Goal: Task Accomplishment & Management: Manage account settings

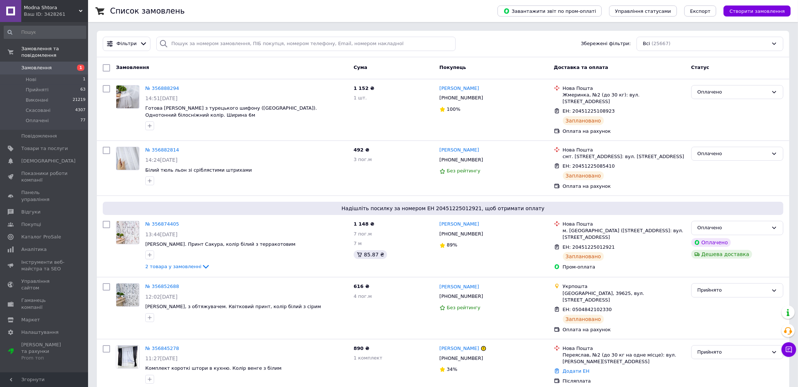
click at [33, 65] on span "Замовлення" at bounding box center [36, 68] width 30 height 7
click at [27, 65] on span "Замовлення" at bounding box center [36, 68] width 30 height 7
click at [752, 13] on span "Створити замовлення" at bounding box center [756, 11] width 55 height 6
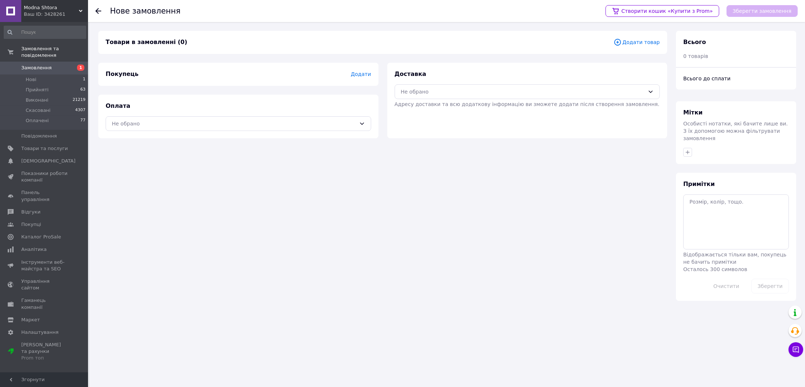
click at [638, 43] on span "Додати товар" at bounding box center [636, 42] width 46 height 8
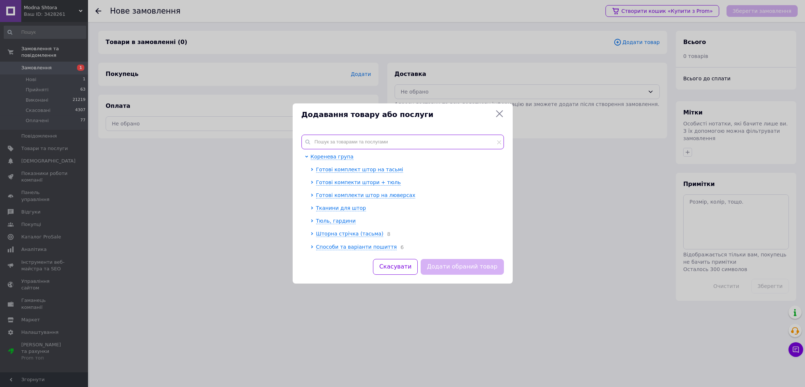
click at [419, 140] on input "text" at bounding box center [402, 142] width 202 height 15
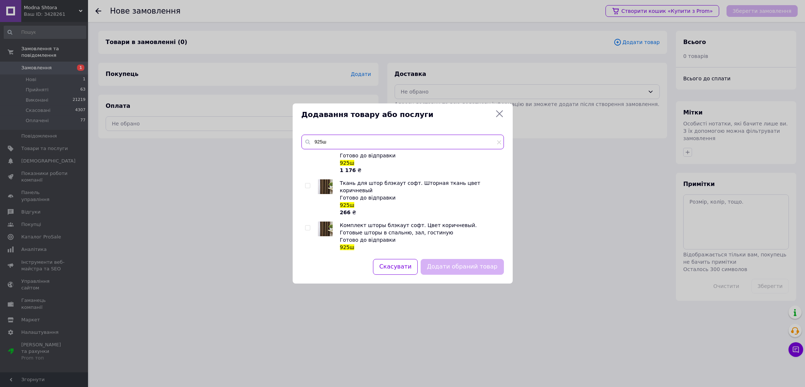
scroll to position [101, 0]
type input "925ш"
click at [307, 222] on div at bounding box center [308, 239] width 7 height 37
click at [306, 225] on input "checkbox" at bounding box center [307, 227] width 5 height 5
checkbox input "true"
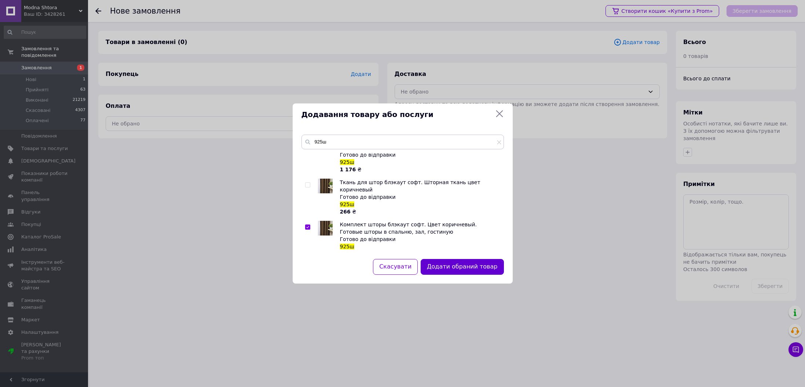
click at [460, 268] on button "Додати обраний товар" at bounding box center [462, 267] width 83 height 16
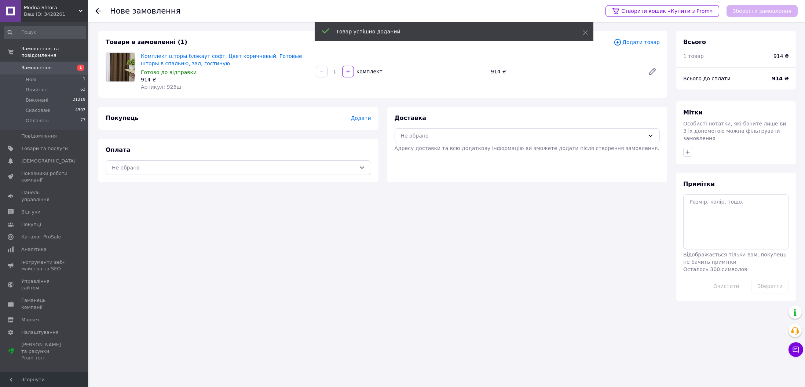
click at [637, 36] on div "Товари в замовленні (1) Додати товар Комплект шторы блэкаут софт. Цвет коричнев…" at bounding box center [382, 64] width 569 height 67
click at [639, 40] on span "Додати товар" at bounding box center [636, 42] width 46 height 8
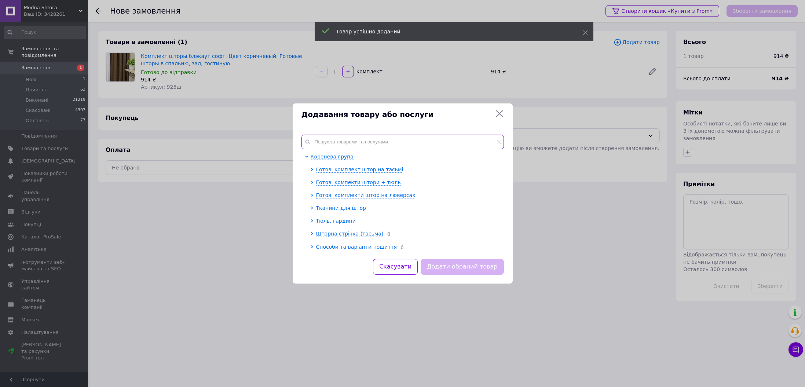
click at [368, 146] on input "text" at bounding box center [402, 142] width 202 height 15
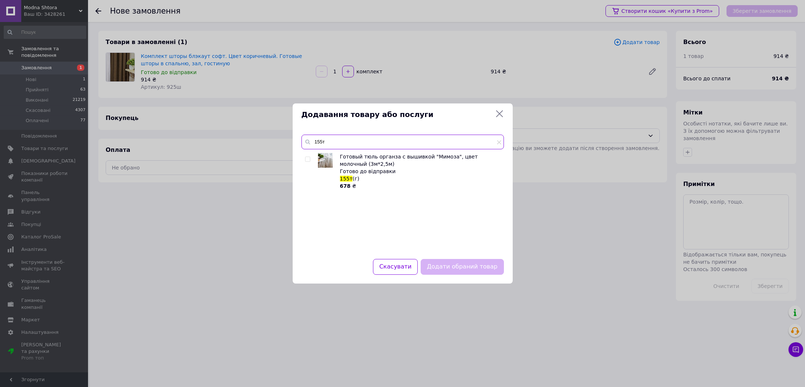
type input "155т"
click at [306, 158] on input "checkbox" at bounding box center [307, 159] width 5 height 5
checkbox input "true"
click at [452, 265] on button "Додати обраний товар" at bounding box center [462, 267] width 83 height 16
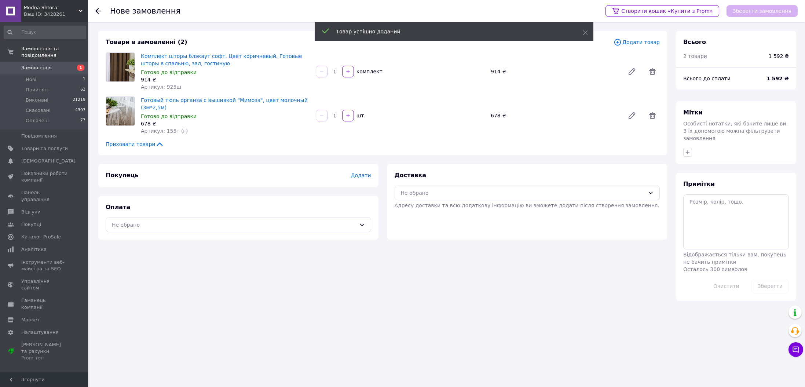
click at [357, 177] on span "Додати" at bounding box center [361, 175] width 20 height 6
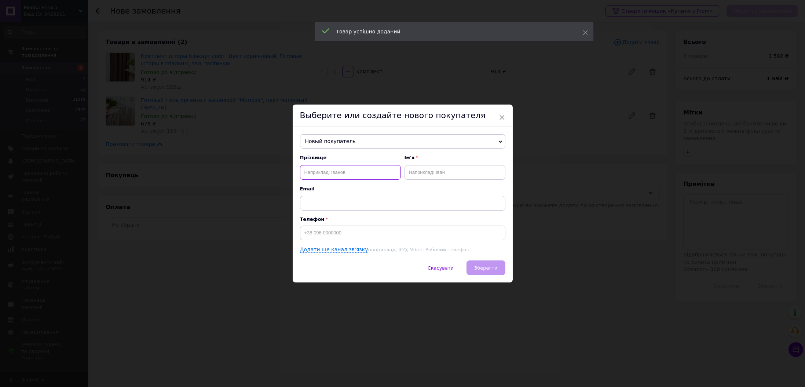
click at [351, 177] on input "text" at bounding box center [350, 172] width 101 height 15
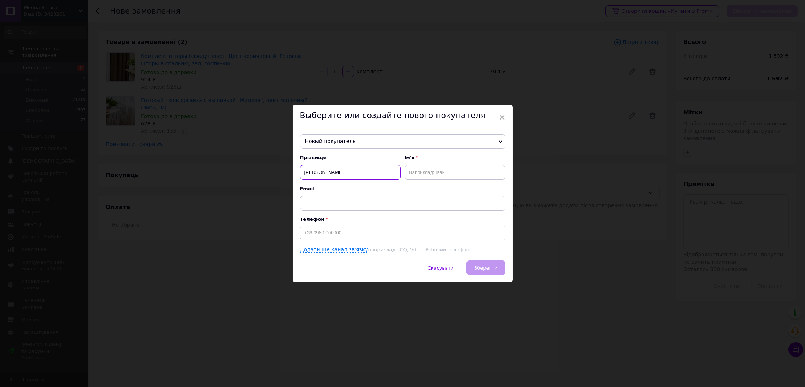
type input "Ловягін"
click at [430, 175] on input "text" at bounding box center [454, 172] width 101 height 15
type input "Дмитро"
click at [362, 238] on input at bounding box center [402, 233] width 205 height 15
paste input "0979795068"
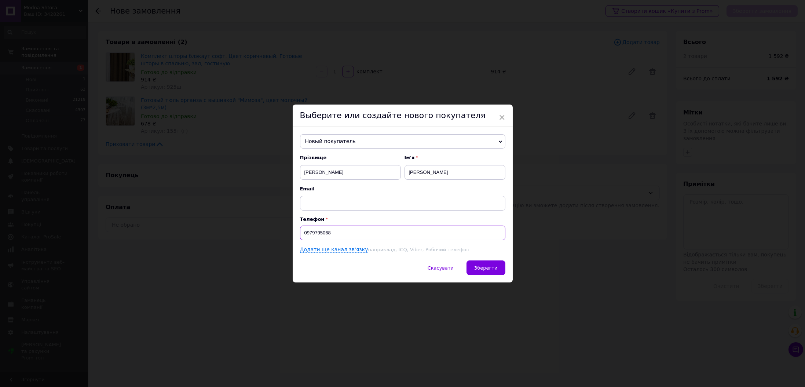
click at [301, 234] on input "0979795068" at bounding box center [402, 233] width 205 height 15
type input "[PHONE_NUMBER]"
click at [493, 273] on button "Зберегти" at bounding box center [485, 267] width 39 height 15
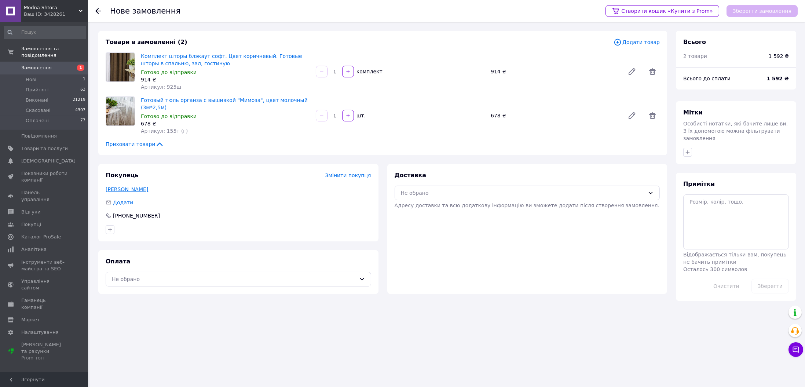
click at [130, 188] on link "Ловягін Дмитро" at bounding box center [127, 189] width 43 height 6
click at [231, 279] on div "Не обрано" at bounding box center [234, 279] width 244 height 8
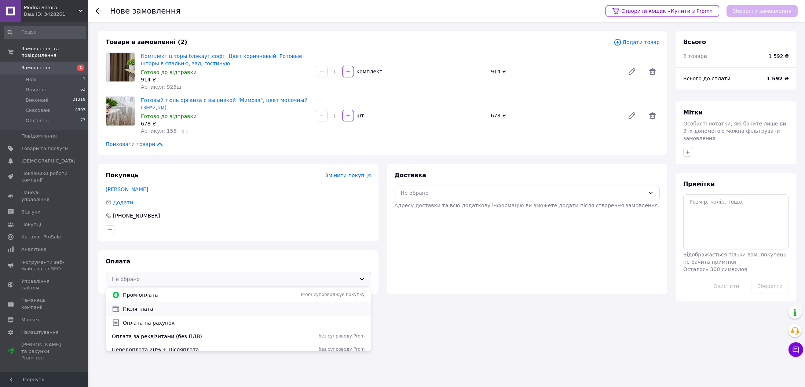
click at [225, 309] on span "Післяплата" at bounding box center [244, 308] width 242 height 7
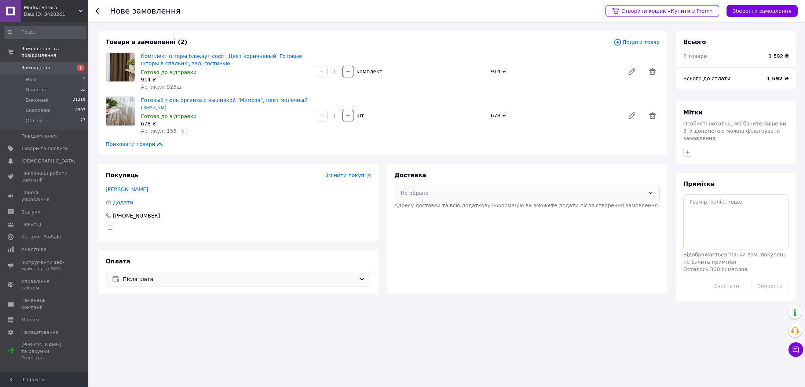
click at [446, 191] on div "Не обрано" at bounding box center [523, 193] width 244 height 8
click at [442, 209] on span "Нова Пошта (платна)" at bounding box center [533, 208] width 242 height 7
click at [774, 9] on button "Зберегти замовлення" at bounding box center [761, 11] width 71 height 12
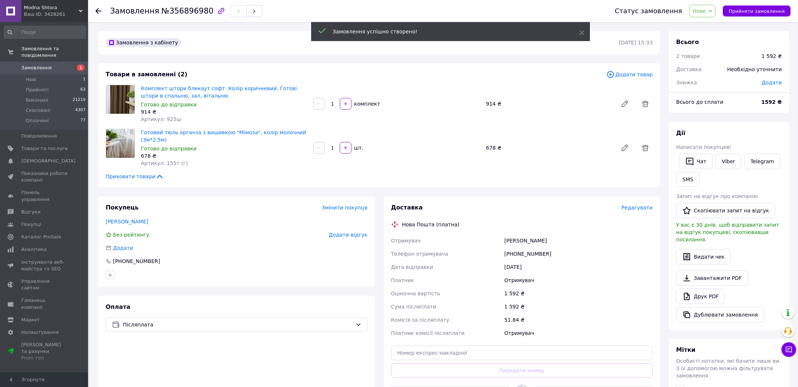
click at [712, 10] on icon at bounding box center [709, 11] width 3 height 3
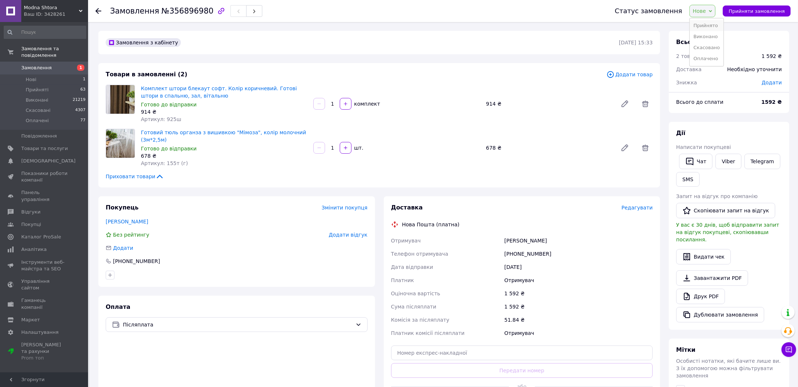
click at [712, 24] on li "Прийнято" at bounding box center [706, 25] width 34 height 11
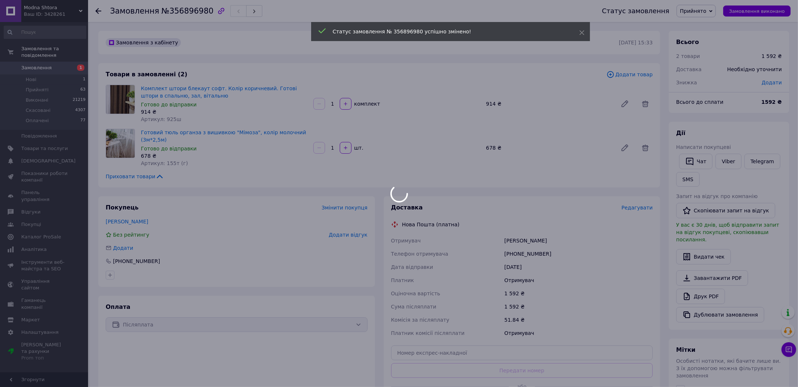
click at [632, 209] on div at bounding box center [399, 193] width 798 height 387
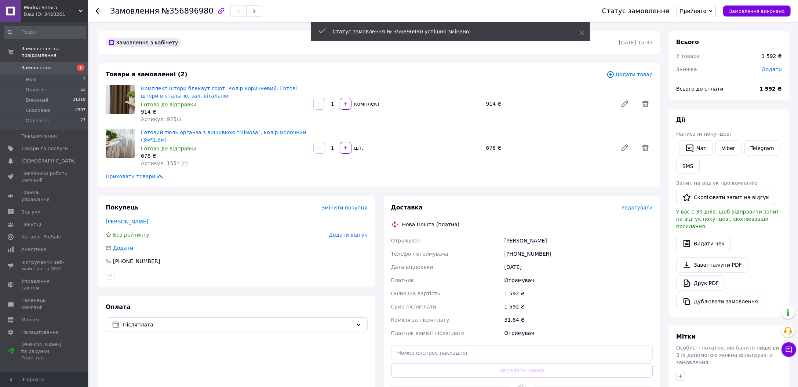
click at [632, 209] on span "Редагувати" at bounding box center [636, 208] width 31 height 6
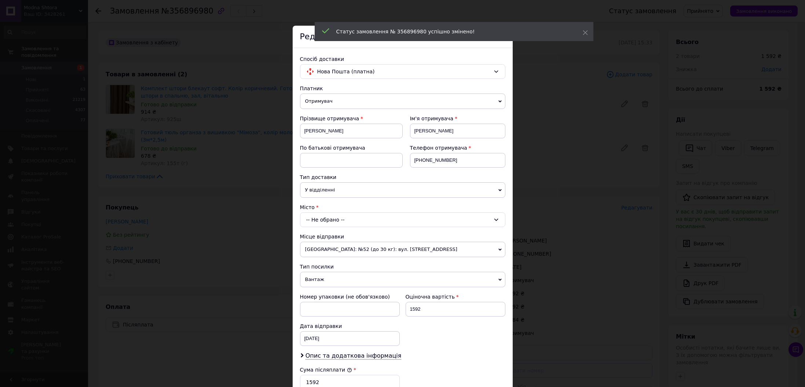
click at [337, 214] on div "-- Не обрано --" at bounding box center [402, 219] width 205 height 15
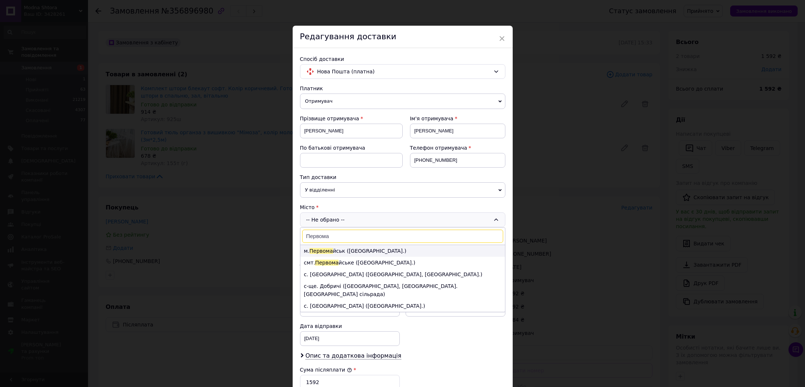
type input "Первома"
click at [383, 247] on li "м. Первома йськ (Миколаївська обл.)" at bounding box center [402, 251] width 205 height 12
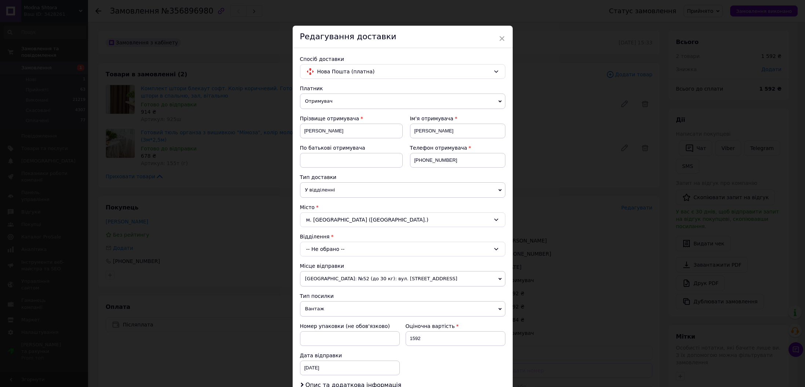
click at [363, 249] on div "-- Не обрано --" at bounding box center [402, 249] width 205 height 15
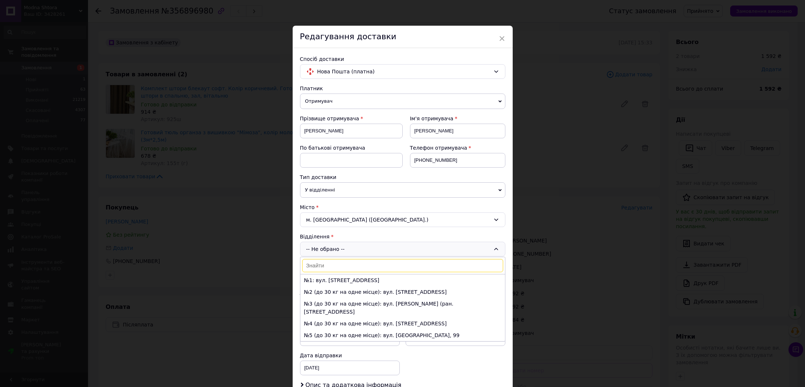
click at [372, 218] on div "м. Первомайськ (Миколаївська обл.)" at bounding box center [402, 219] width 205 height 15
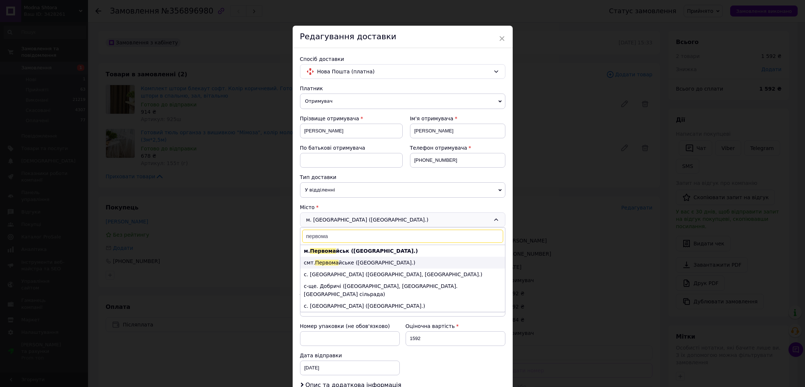
type input "первома"
click at [378, 260] on li "смт. Первома йське (Миколаївська обл.)" at bounding box center [402, 263] width 205 height 12
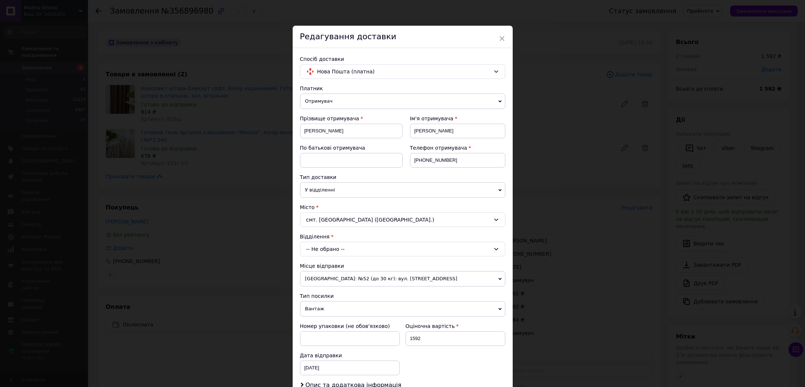
click at [358, 248] on div "-- Не обрано --" at bounding box center [402, 249] width 205 height 15
click at [365, 215] on div "смт. Первомайське (Миколаївська обл.)" at bounding box center [402, 219] width 205 height 15
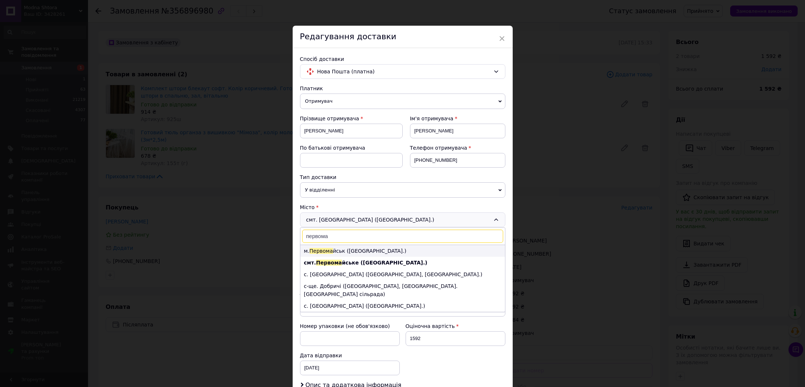
type input "первома"
click at [355, 253] on li "м. Первома йськ (Миколаївська обл.)" at bounding box center [402, 251] width 205 height 12
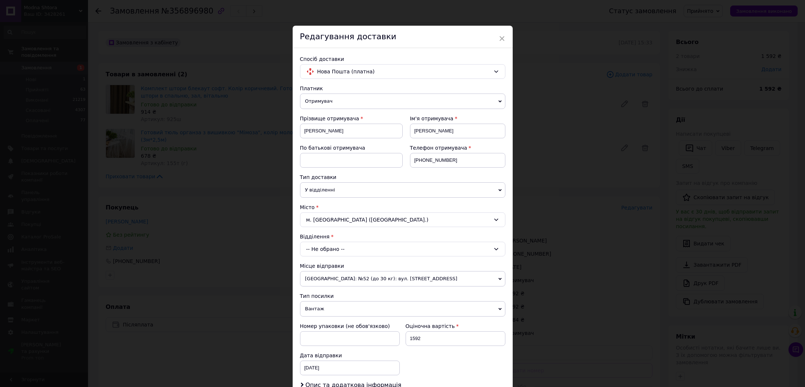
click at [339, 248] on div "-- Не обрано --" at bounding box center [402, 249] width 205 height 15
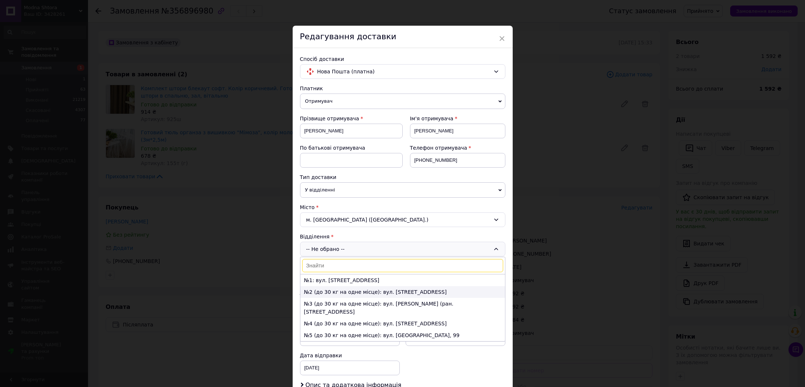
click at [320, 289] on li "№2 (до 30 кг на одне місце): вул. Первомайська, 37а" at bounding box center [402, 292] width 205 height 12
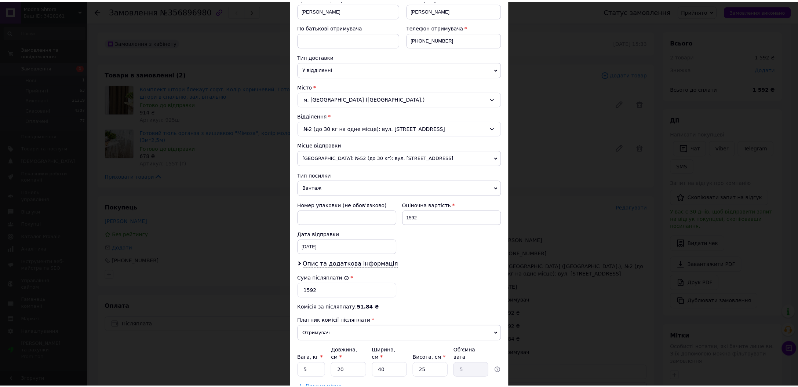
scroll to position [170, 0]
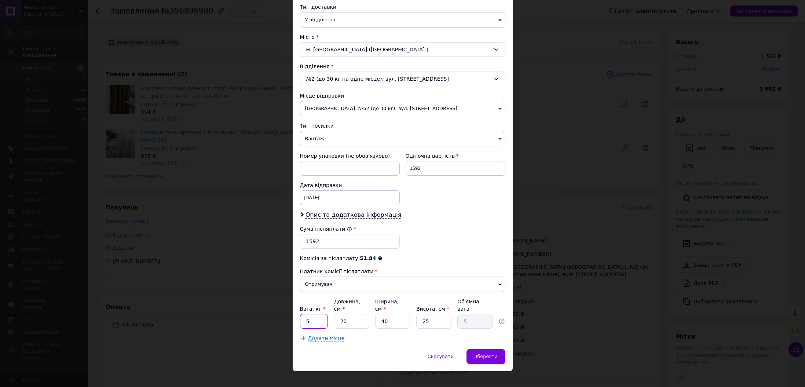
drag, startPoint x: 310, startPoint y: 311, endPoint x: 304, endPoint y: 314, distance: 6.7
click at [304, 314] on input "5" at bounding box center [314, 321] width 28 height 15
type input "4"
drag, startPoint x: 349, startPoint y: 315, endPoint x: 333, endPoint y: 318, distance: 16.6
click at [334, 318] on div "20" at bounding box center [351, 321] width 35 height 15
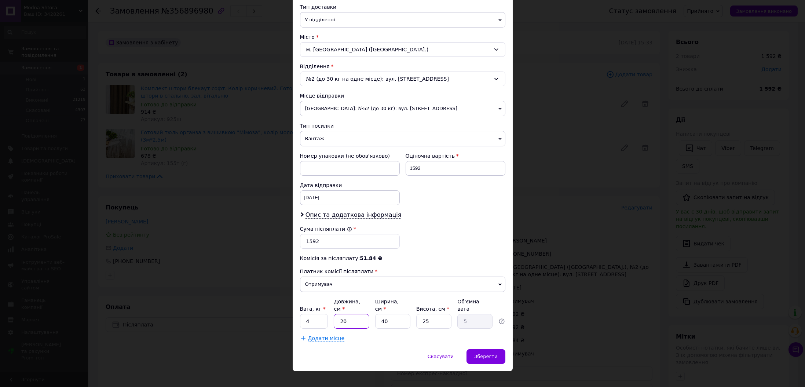
type input "2"
type input "0.5"
type input "25"
type input "6.25"
type input "25"
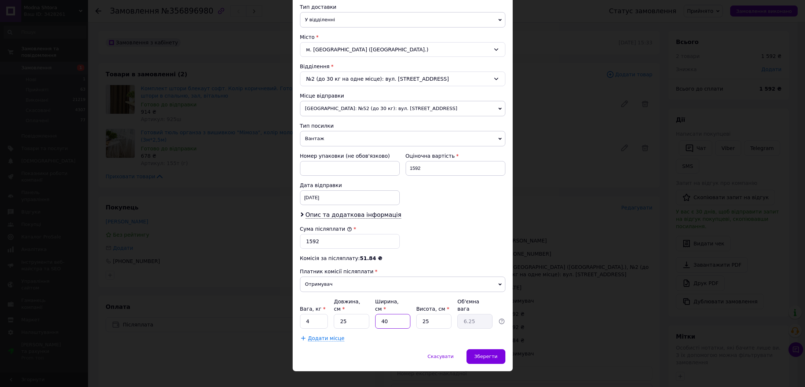
drag, startPoint x: 385, startPoint y: 312, endPoint x: 374, endPoint y: 313, distance: 11.0
click at [375, 314] on input "40" at bounding box center [392, 321] width 35 height 15
type input "2"
type input "0.31"
type input "25"
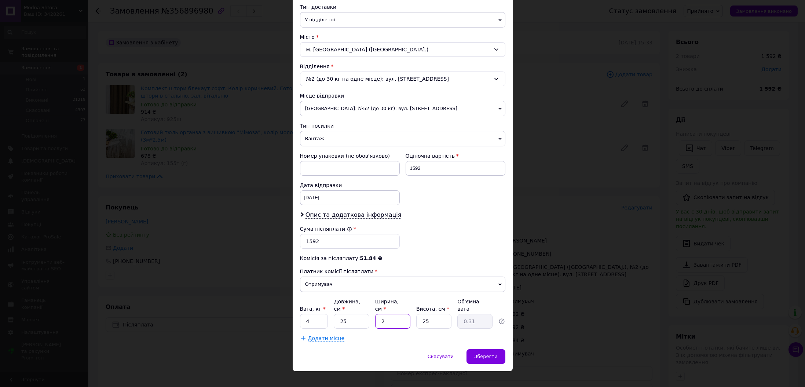
type input "3.91"
type input "25"
click at [493, 353] on span "Зберегти" at bounding box center [485, 356] width 23 height 6
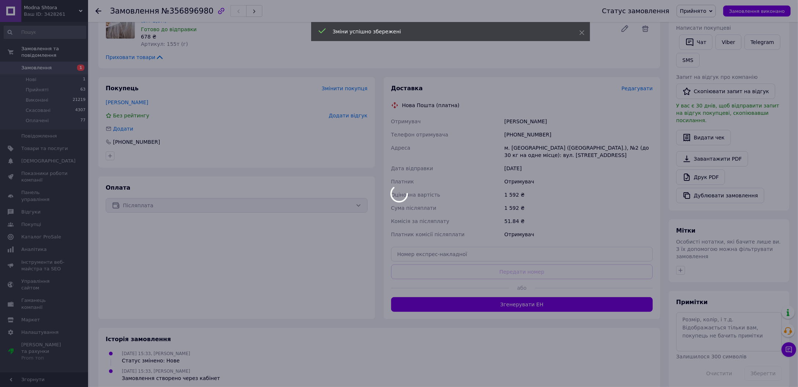
scroll to position [129, 0]
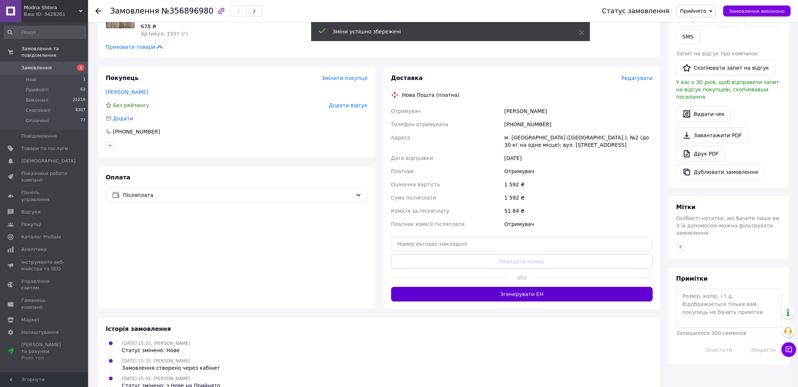
click at [527, 292] on button "Згенерувати ЕН" at bounding box center [522, 294] width 262 height 15
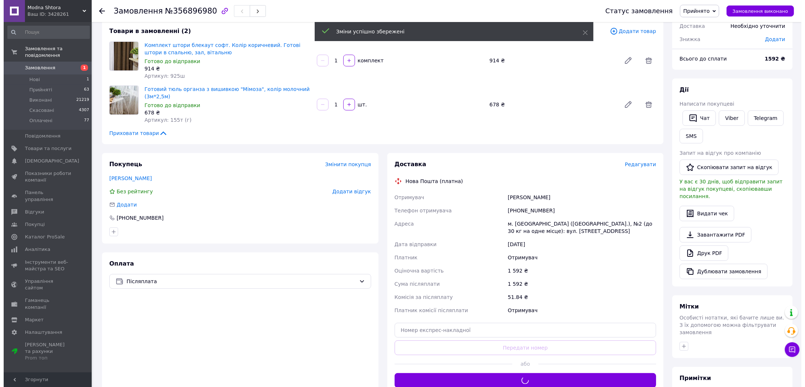
scroll to position [0, 0]
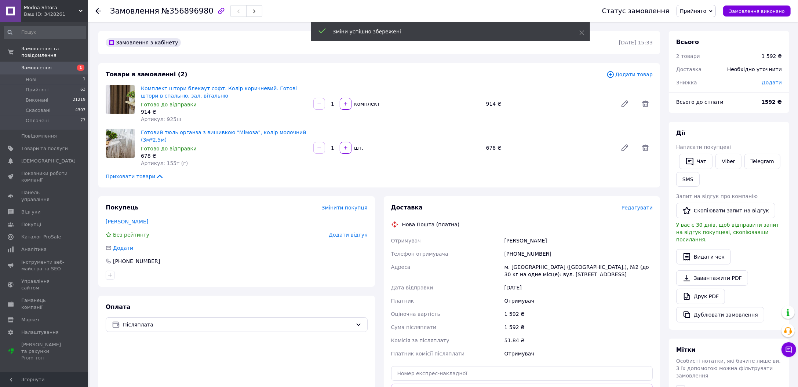
click at [183, 12] on span "№356896980" at bounding box center [187, 11] width 52 height 9
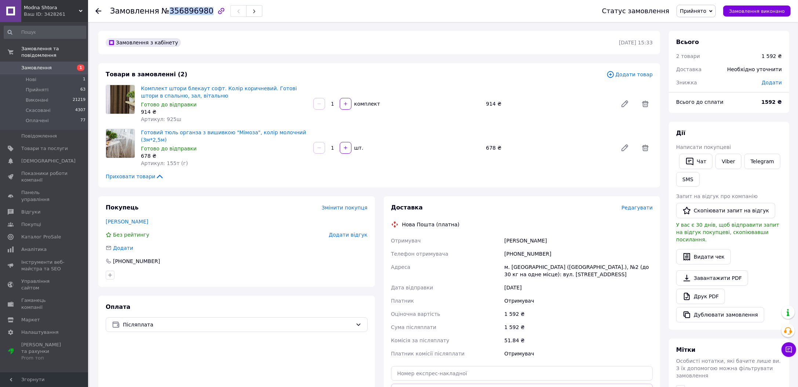
click at [183, 12] on span "№356896980" at bounding box center [187, 11] width 52 height 9
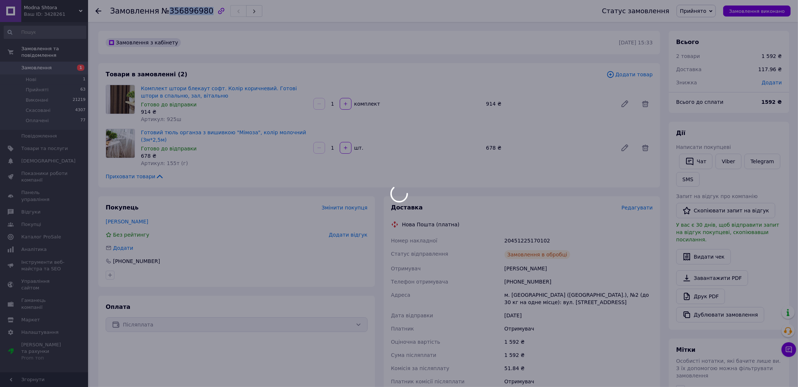
copy span "356896980"
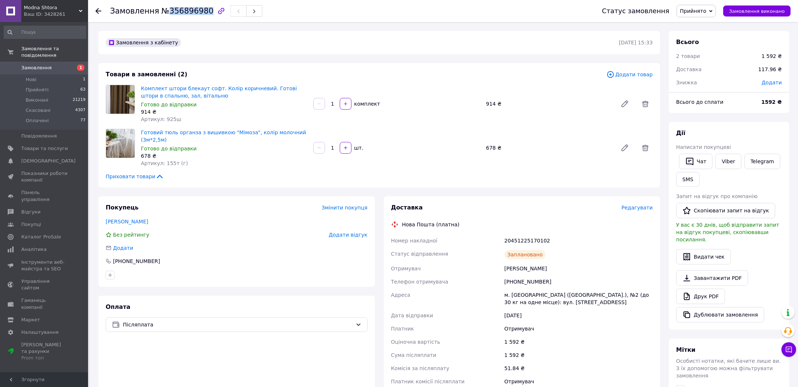
click at [34, 65] on span "Замовлення" at bounding box center [36, 68] width 30 height 7
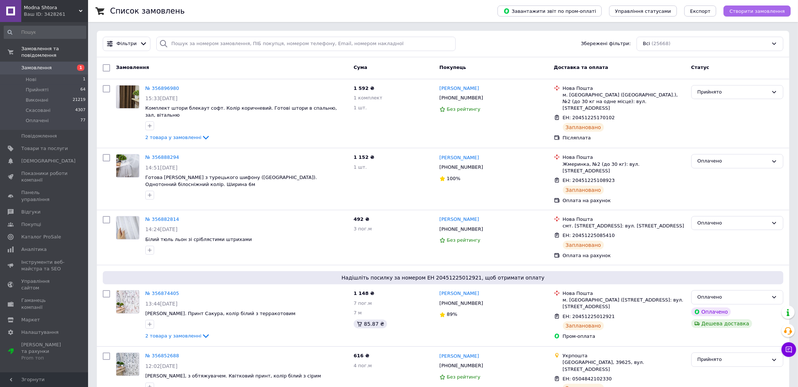
click at [759, 9] on span "Створити замовлення" at bounding box center [756, 11] width 55 height 6
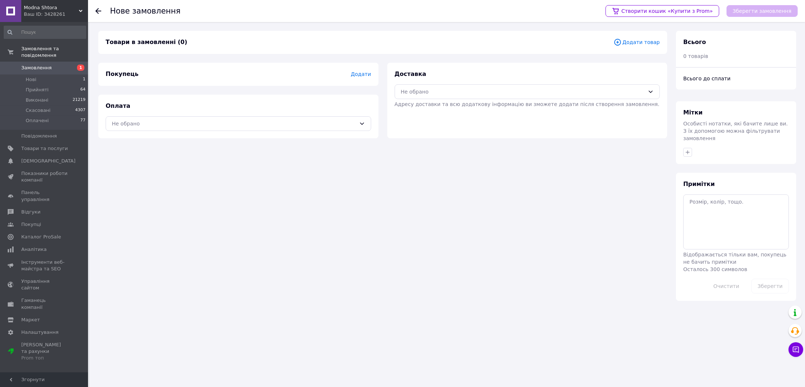
click at [654, 41] on span "Додати товар" at bounding box center [636, 42] width 46 height 8
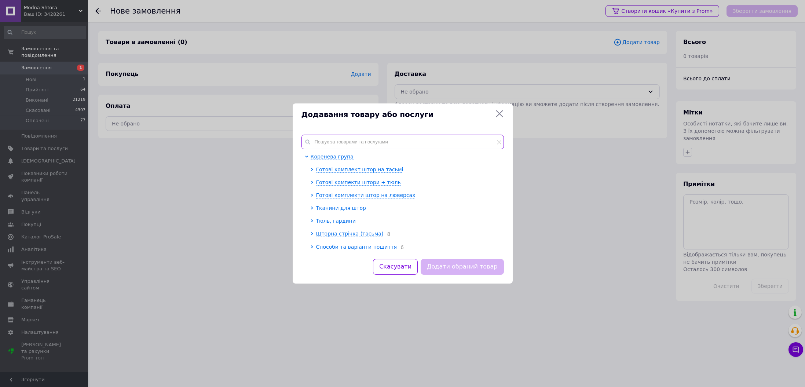
click at [405, 144] on input "text" at bounding box center [402, 142] width 202 height 15
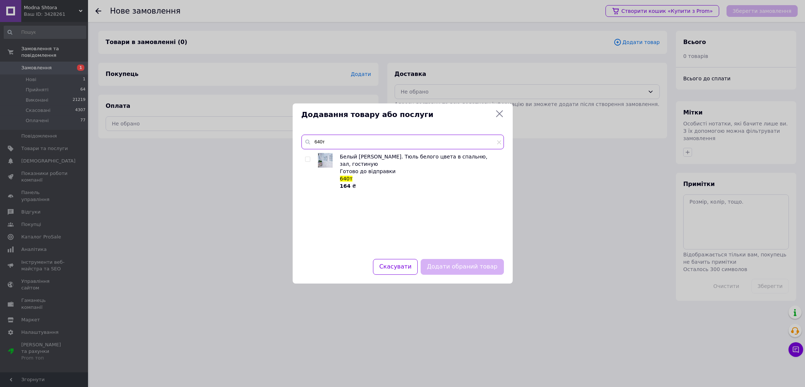
type input "640т"
click at [306, 157] on input "checkbox" at bounding box center [307, 159] width 5 height 5
checkbox input "true"
click at [451, 266] on button "Додати обраний товар" at bounding box center [462, 267] width 83 height 16
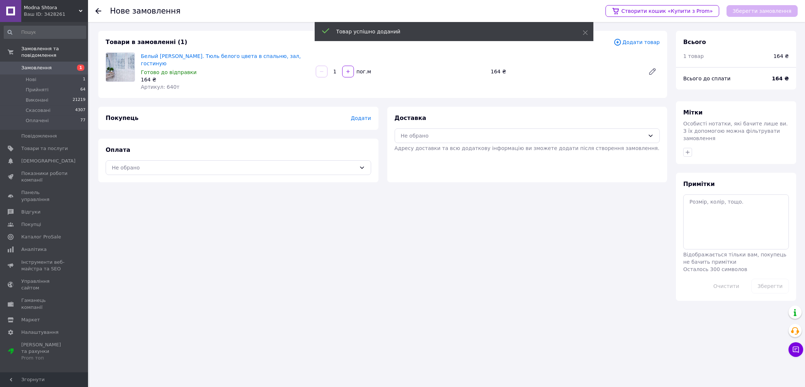
click at [646, 42] on span "Додати товар" at bounding box center [636, 42] width 46 height 8
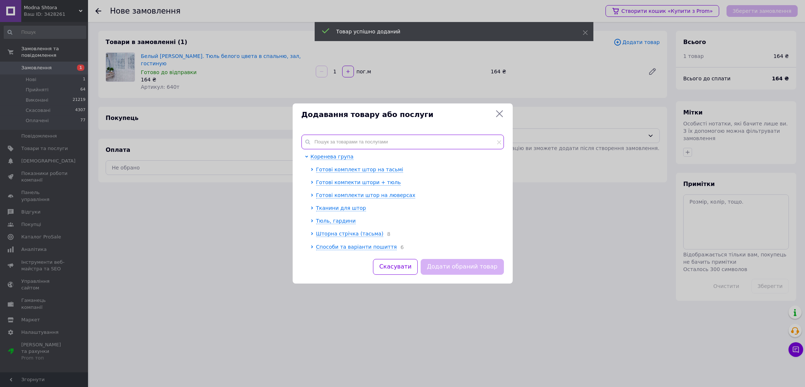
click at [366, 149] on input "text" at bounding box center [402, 142] width 202 height 15
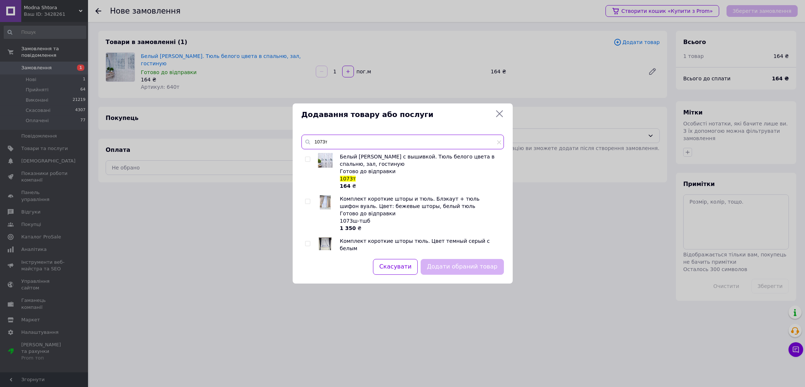
type input "1073т"
click at [306, 157] on input "checkbox" at bounding box center [307, 159] width 5 height 5
checkbox input "true"
click at [461, 269] on button "Додати обраний товар" at bounding box center [462, 267] width 83 height 16
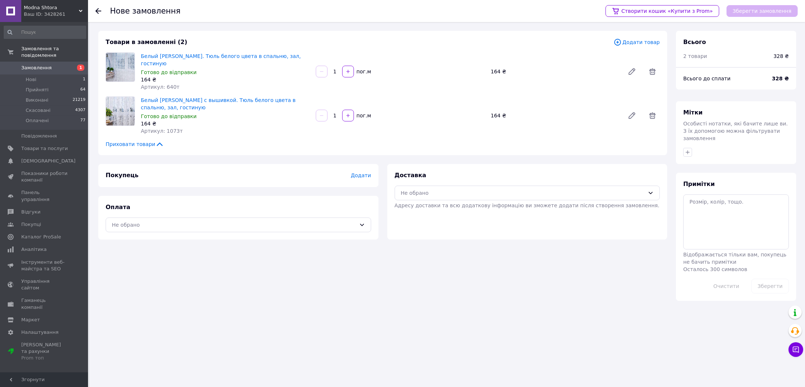
click at [367, 172] on span "Додати" at bounding box center [361, 175] width 20 height 6
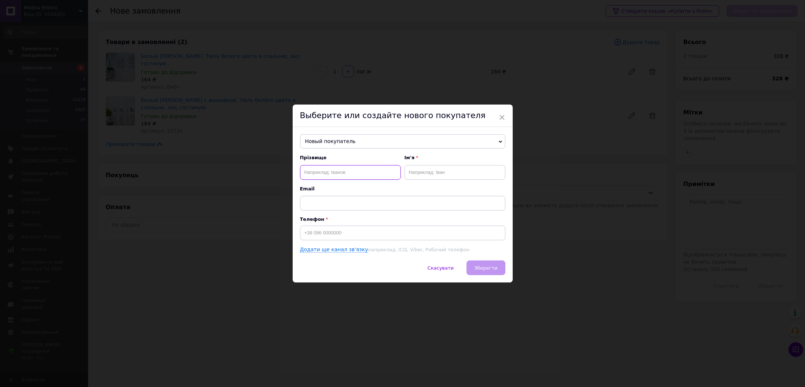
click at [326, 173] on input "text" at bounding box center [350, 172] width 101 height 15
type input "Ватраль"
click at [426, 172] on input "text" at bounding box center [454, 172] width 101 height 15
type input "Михайло"
click at [348, 228] on input at bounding box center [402, 233] width 205 height 15
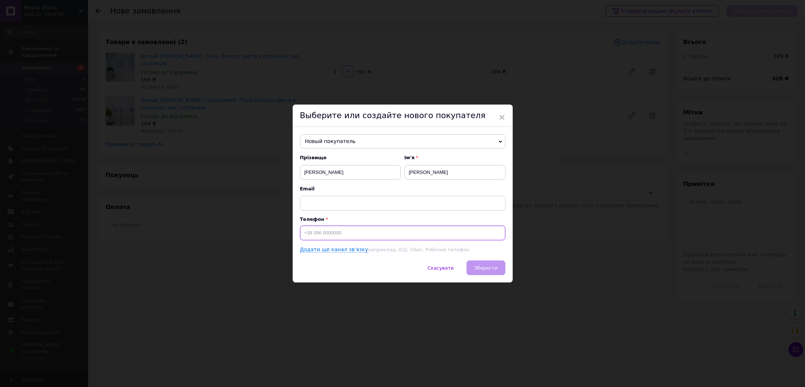
paste input "0936479875"
click at [303, 230] on input "0936479875" at bounding box center [402, 233] width 205 height 15
type input "[PHONE_NUMBER]"
click at [494, 268] on span "Зберегти" at bounding box center [485, 268] width 23 height 6
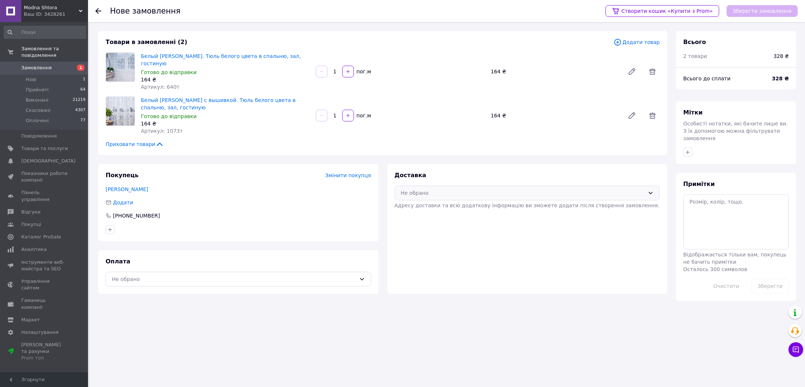
click at [449, 189] on div "Не обрано" at bounding box center [523, 193] width 244 height 8
click at [453, 205] on span "Нова Пошта (платна)" at bounding box center [533, 208] width 242 height 7
click at [264, 278] on div "Не обрано" at bounding box center [238, 279] width 265 height 15
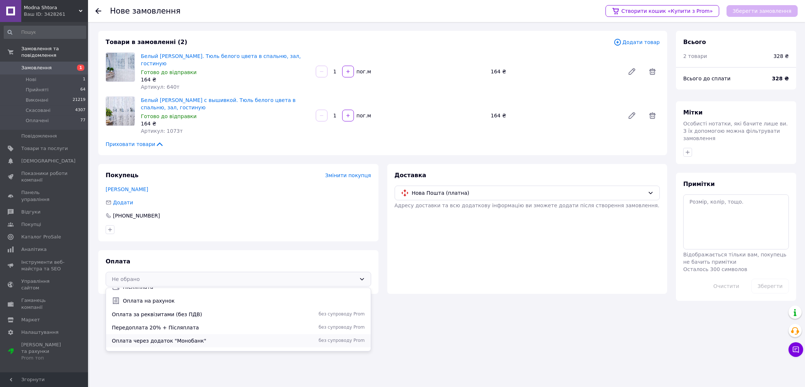
scroll to position [32, 0]
click at [226, 314] on div "Передоплата 20% + Післяплата без супроводу Prom" at bounding box center [238, 317] width 265 height 13
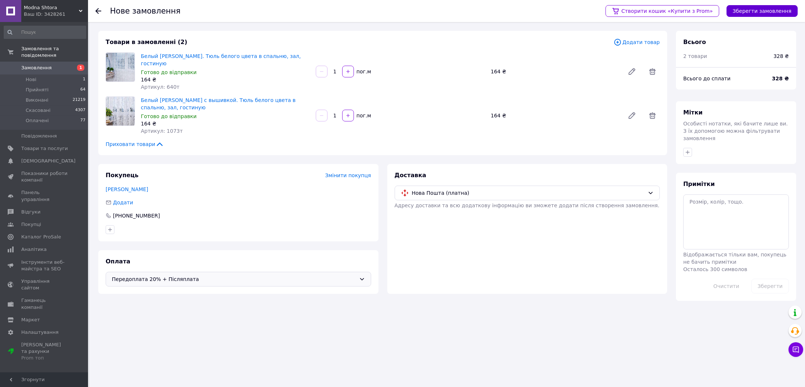
click at [770, 5] on button "Зберегти замовлення" at bounding box center [761, 11] width 71 height 12
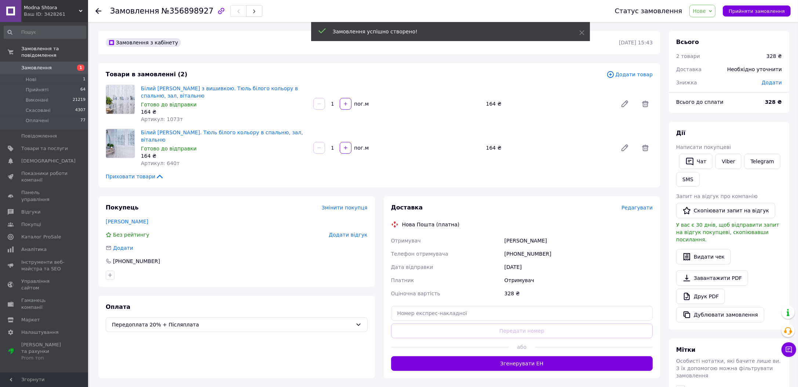
click at [700, 11] on span "Нове" at bounding box center [702, 11] width 26 height 12
click at [715, 60] on li "Оплачено" at bounding box center [706, 58] width 34 height 11
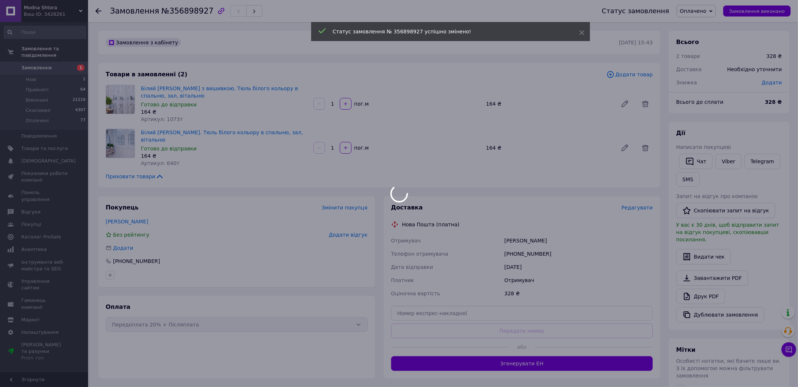
click at [644, 202] on body "Modna Shtora Ваш ID: 3428261 Сайт Modna Shtora Кабінет покупця Перевірити стан …" at bounding box center [399, 258] width 798 height 516
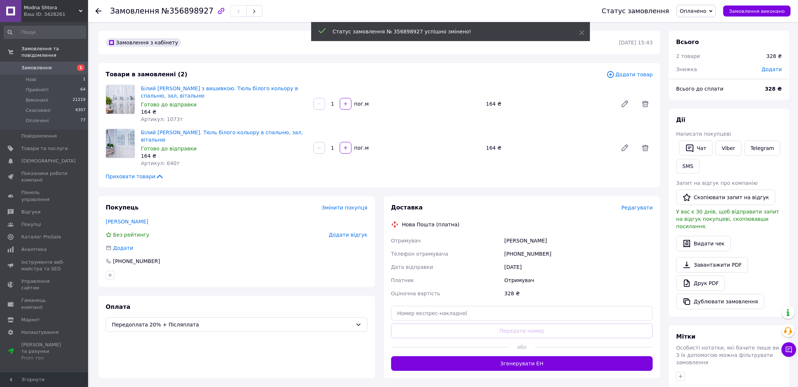
click at [644, 205] on span "Редагувати" at bounding box center [636, 208] width 31 height 6
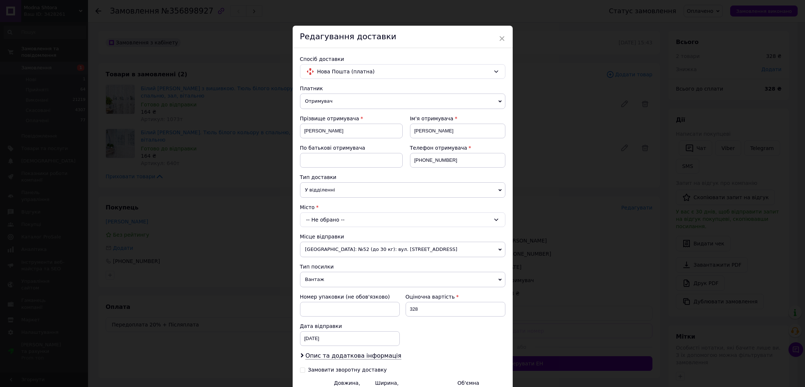
click at [340, 219] on div "-- Не обрано --" at bounding box center [402, 219] width 205 height 15
type input "Десна"
click at [358, 250] on li "смт. Десна (Чернігівська обл.)" at bounding box center [402, 251] width 205 height 12
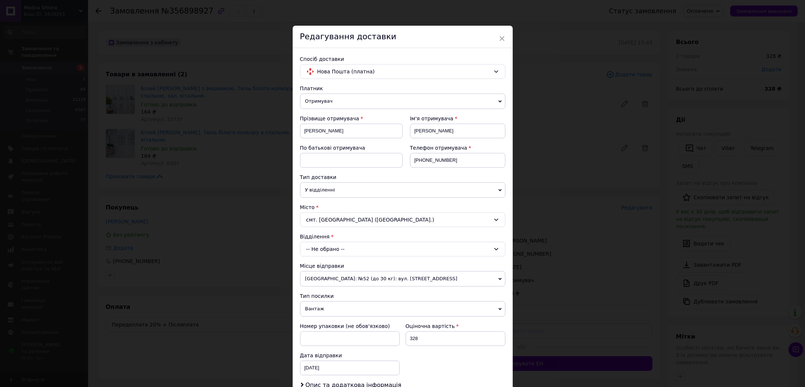
click at [334, 251] on div "-- Не обрано --" at bounding box center [402, 249] width 205 height 15
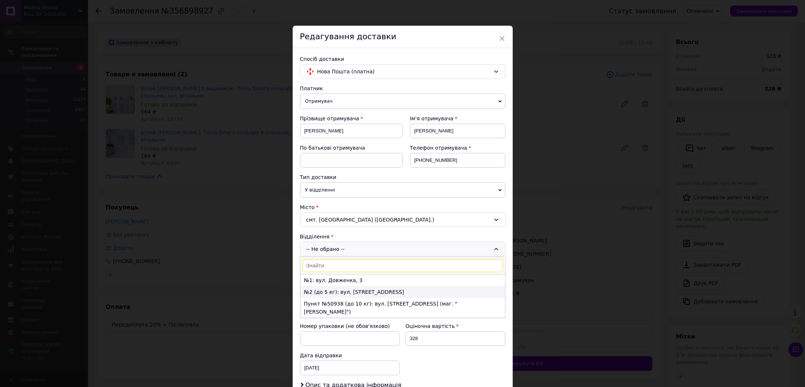
click at [325, 292] on li "№2 (до 5 кг): вул. Довженка, 43/А" at bounding box center [402, 292] width 205 height 12
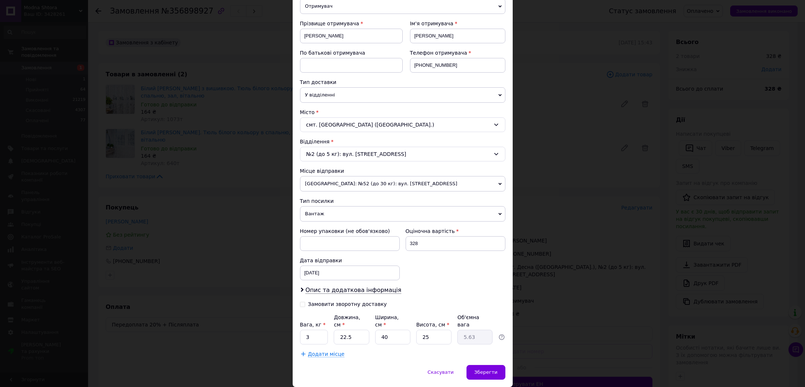
scroll to position [98, 0]
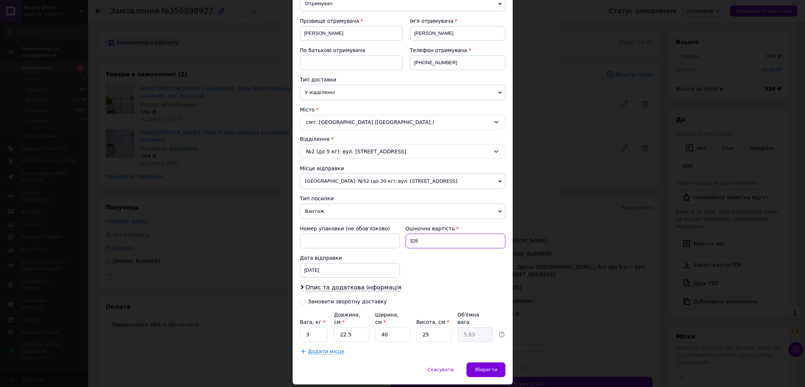
drag, startPoint x: 420, startPoint y: 242, endPoint x: 407, endPoint y: 242, distance: 13.2
click at [407, 242] on input "328" at bounding box center [456, 241] width 100 height 15
type input "2453"
click at [300, 300] on input "Замовити зворотну доставку" at bounding box center [302, 300] width 5 height 5
checkbox input "true"
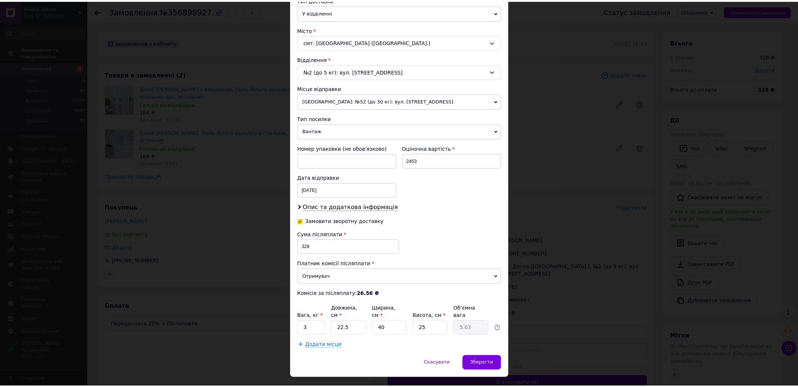
scroll to position [184, 0]
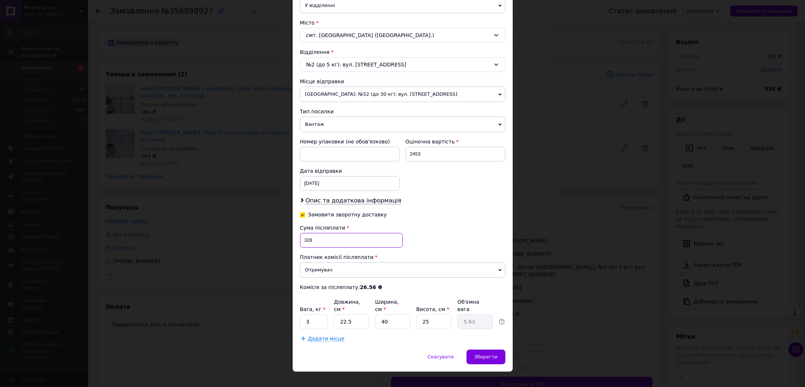
drag, startPoint x: 314, startPoint y: 237, endPoint x: 301, endPoint y: 238, distance: 12.9
click at [301, 238] on input "328" at bounding box center [351, 240] width 103 height 15
type input "1953"
drag, startPoint x: 314, startPoint y: 316, endPoint x: 303, endPoint y: 319, distance: 10.5
click at [303, 319] on input "3" at bounding box center [314, 321] width 28 height 15
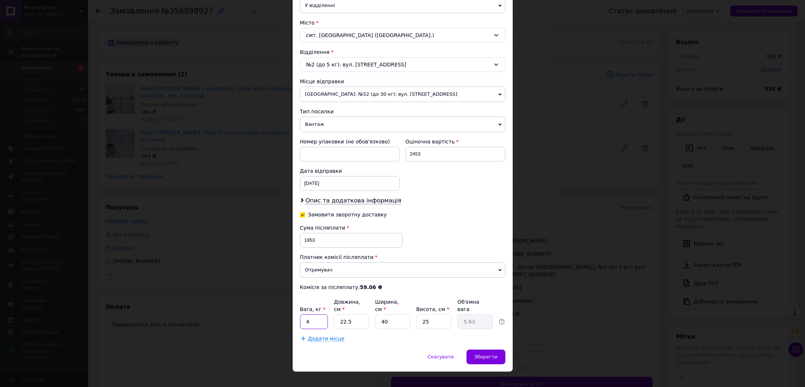
type input "4"
drag, startPoint x: 347, startPoint y: 312, endPoint x: 339, endPoint y: 314, distance: 8.6
click at [339, 314] on input "22.5" at bounding box center [351, 321] width 35 height 15
type input "2"
type input "0.5"
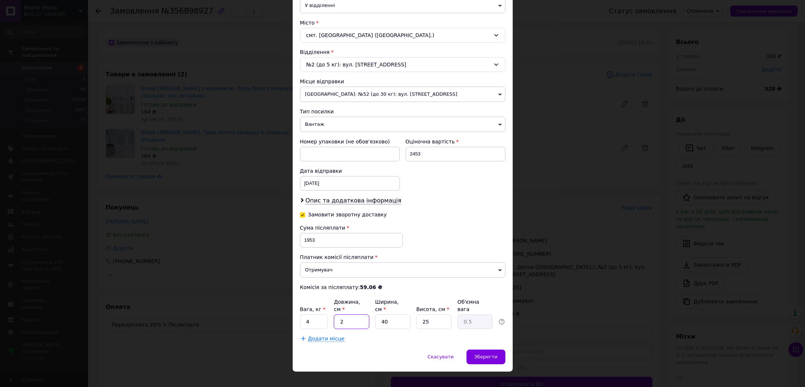
type input "25"
type input "6.25"
type input "25"
drag, startPoint x: 389, startPoint y: 314, endPoint x: 378, endPoint y: 317, distance: 10.9
click at [378, 317] on input "40" at bounding box center [392, 321] width 35 height 15
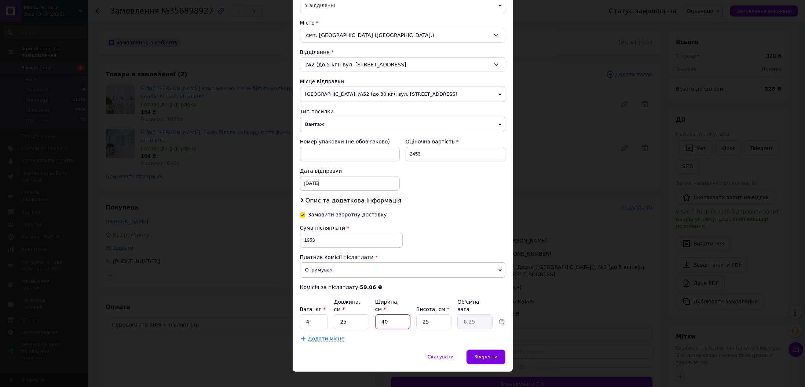
type input "2"
type input "0.31"
type input "25"
type input "3.91"
type input "25"
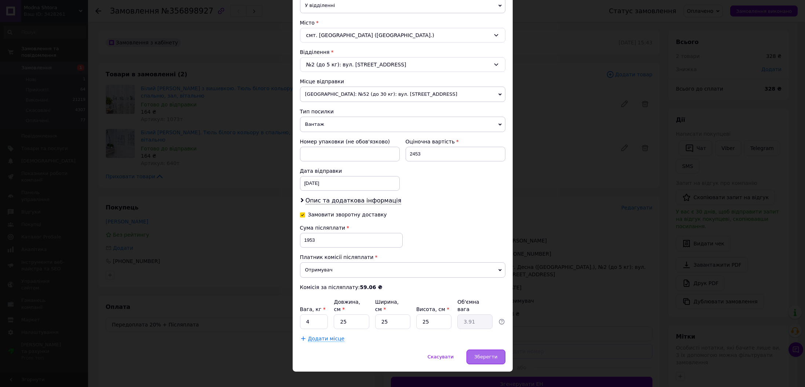
click at [477, 349] on div "Зберегти" at bounding box center [485, 356] width 39 height 15
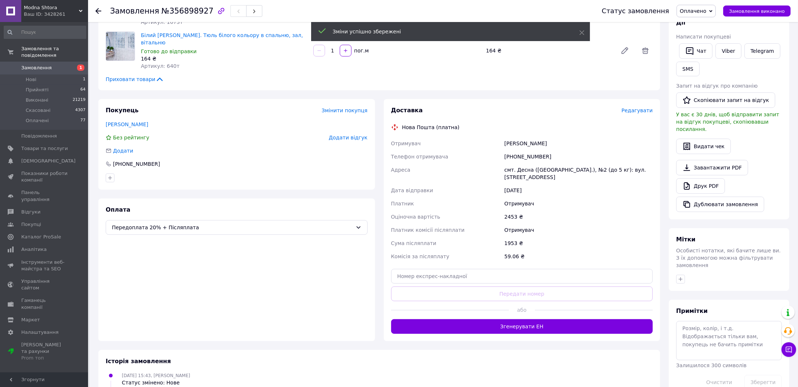
scroll to position [98, 0]
click at [531, 319] on button "Згенерувати ЕН" at bounding box center [522, 326] width 262 height 15
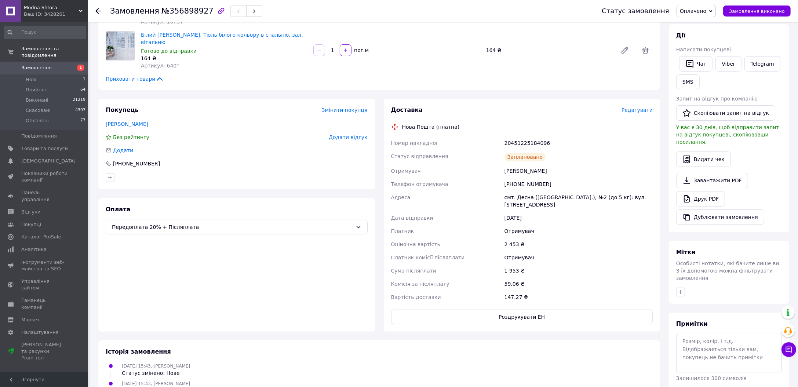
click at [180, 18] on div "Замовлення №356898927" at bounding box center [348, 11] width 477 height 22
click at [177, 12] on span "№356898927" at bounding box center [187, 11] width 52 height 9
copy span "356898927"
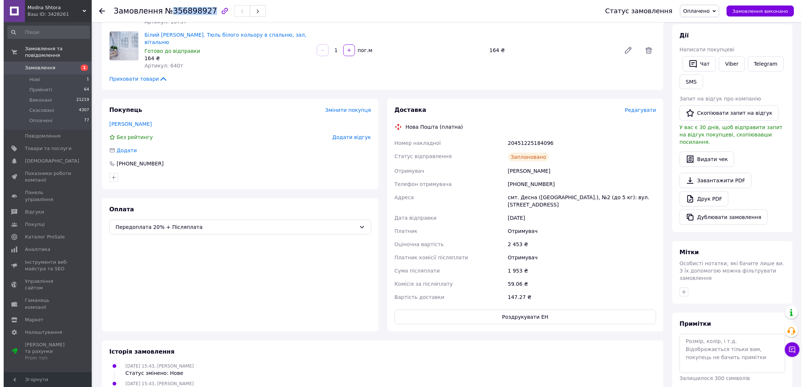
scroll to position [0, 0]
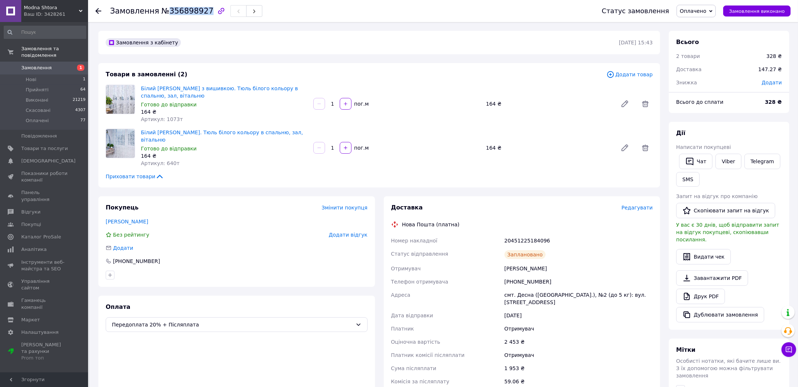
click at [30, 65] on span "Замовлення" at bounding box center [36, 68] width 30 height 7
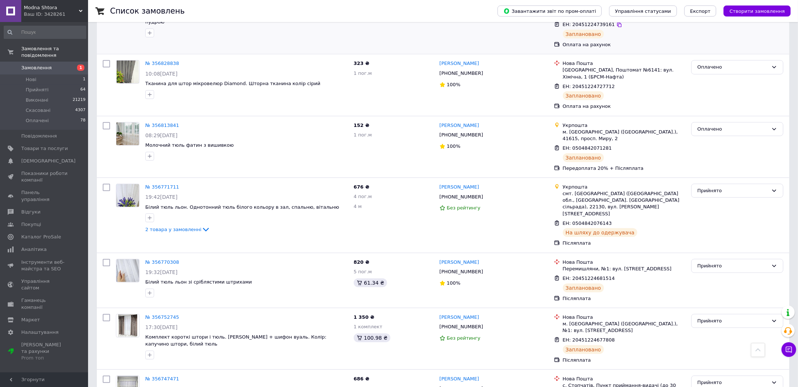
scroll to position [733, 0]
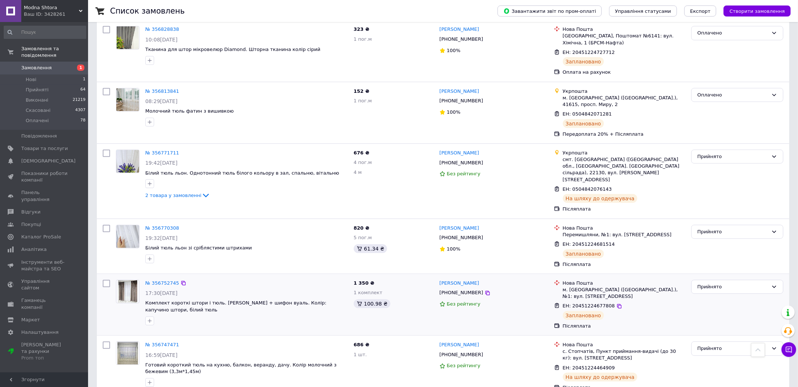
click at [161, 277] on div "№ 356752745 17:30, 11.08.2025 Комплект короткі штори і тюль. Шенілл мармур + ши…" at bounding box center [246, 302] width 208 height 51
click at [161, 280] on link "№ 356752745" at bounding box center [162, 283] width 34 height 6
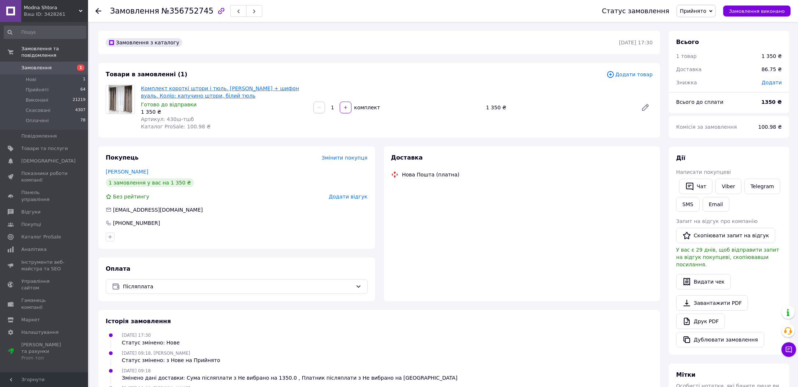
click at [180, 93] on link "Комплект короткі штори і тюль. [PERSON_NAME] + шифон вуаль. Колір: капучино што…" at bounding box center [220, 91] width 158 height 13
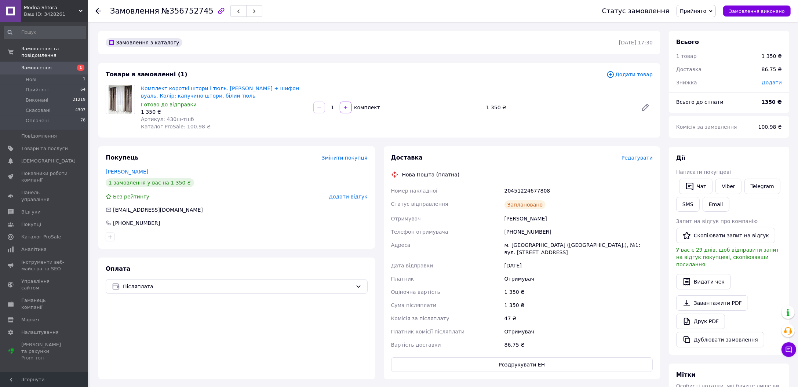
click at [39, 65] on span "Замовлення" at bounding box center [36, 68] width 30 height 7
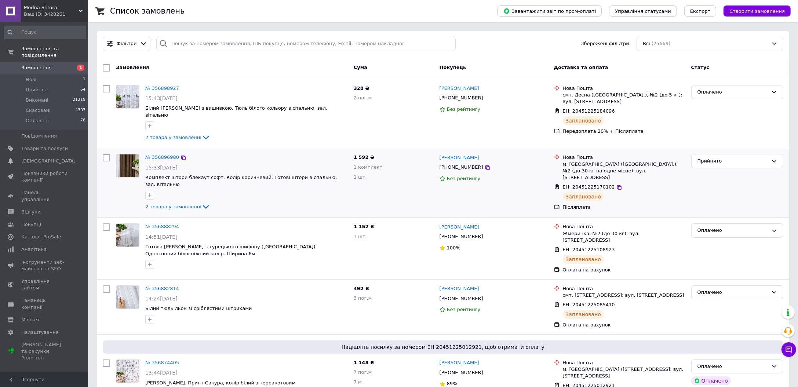
click at [108, 154] on input "checkbox" at bounding box center [106, 157] width 7 height 7
checkbox input "true"
click at [138, 61] on div "Дії для 1 замовлення Вибрати все 25669 замовлень Вибрані всі 25669 замовлень Ск…" at bounding box center [442, 67] width 689 height 19
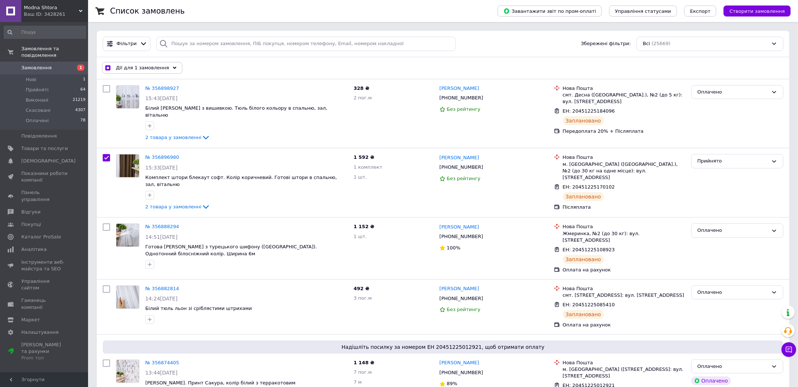
click at [140, 65] on span "Дії для 1 замовлення" at bounding box center [142, 68] width 53 height 7
checkbox input "true"
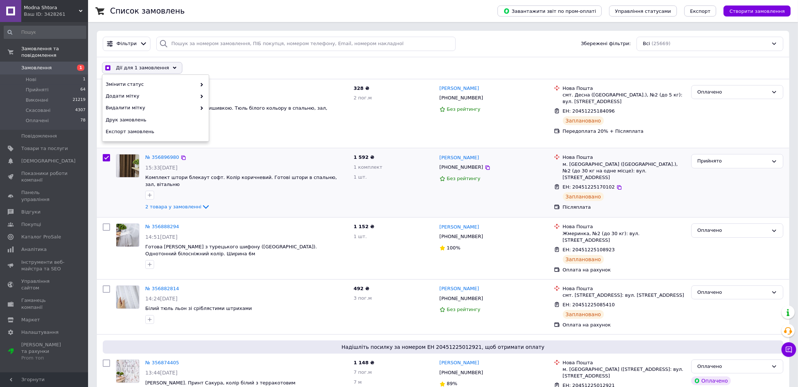
click at [104, 154] on input "checkbox" at bounding box center [106, 157] width 7 height 7
checkbox input "false"
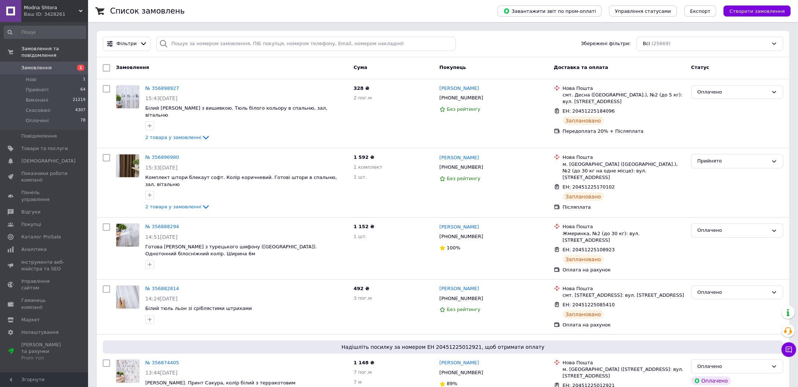
click at [34, 65] on span "Замовлення" at bounding box center [36, 68] width 30 height 7
click at [32, 65] on link "Замовлення 1" at bounding box center [45, 68] width 90 height 12
click at [20, 62] on link "Замовлення 1" at bounding box center [45, 68] width 90 height 12
click at [43, 65] on span "Замовлення" at bounding box center [36, 68] width 30 height 7
click at [25, 65] on span "Замовлення" at bounding box center [36, 68] width 30 height 7
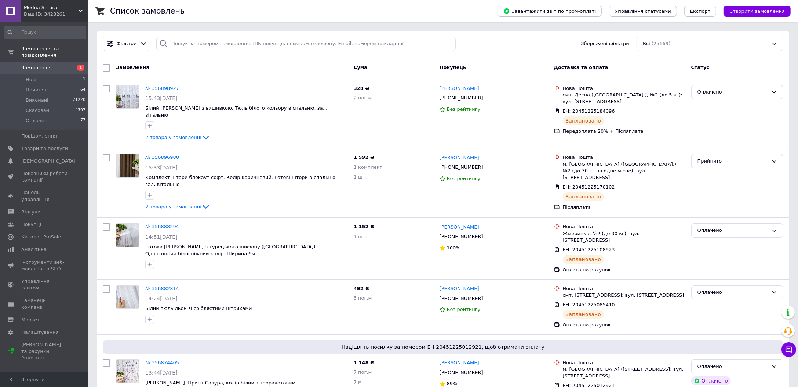
click at [34, 62] on link "Замовлення 1" at bounding box center [45, 68] width 90 height 12
click at [37, 65] on span "Замовлення" at bounding box center [36, 68] width 30 height 7
click at [36, 65] on span "Замовлення" at bounding box center [36, 68] width 30 height 7
click at [50, 145] on span "Товари та послуги" at bounding box center [44, 148] width 47 height 7
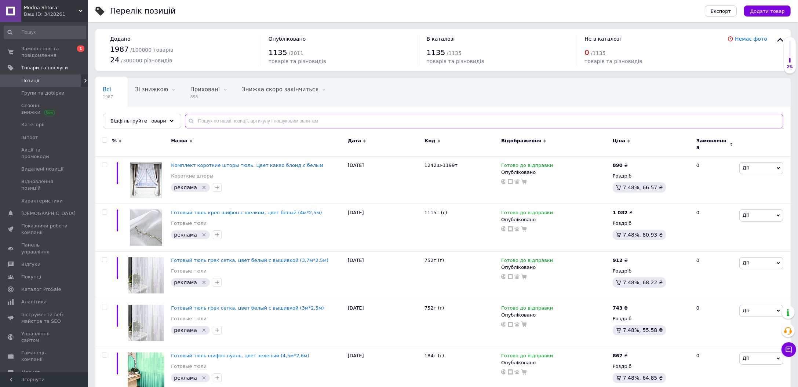
click at [249, 121] on input "text" at bounding box center [484, 121] width 598 height 15
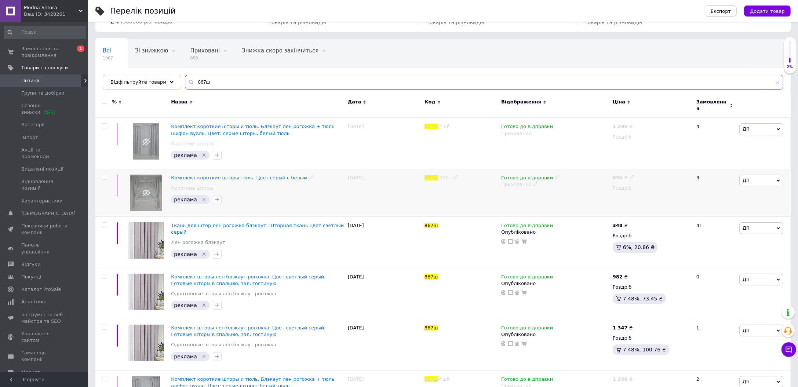
scroll to position [98, 0]
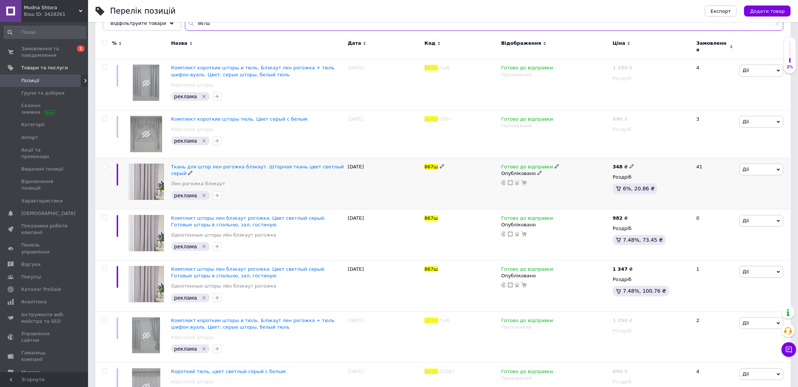
type input "867ш"
click at [103, 164] on input "checkbox" at bounding box center [104, 166] width 5 height 5
checkbox input "true"
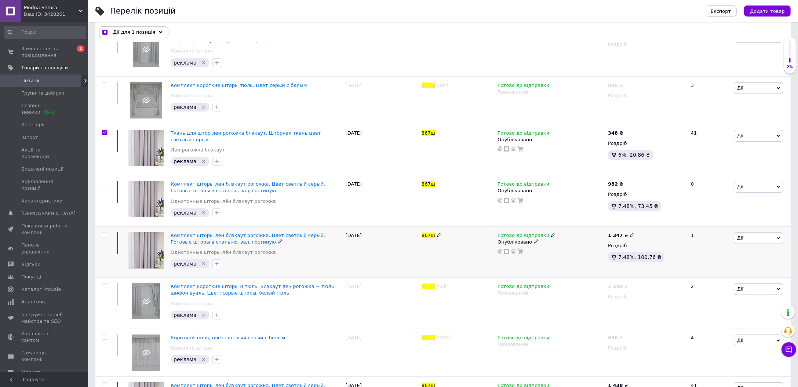
scroll to position [147, 0]
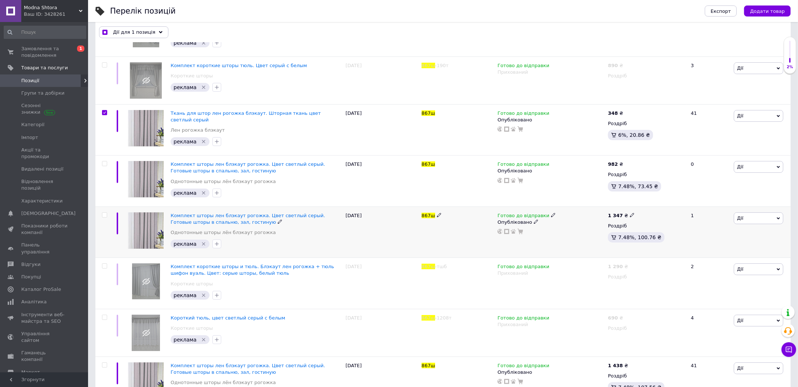
click at [103, 213] on input "checkbox" at bounding box center [104, 215] width 5 height 5
checkbox input "true"
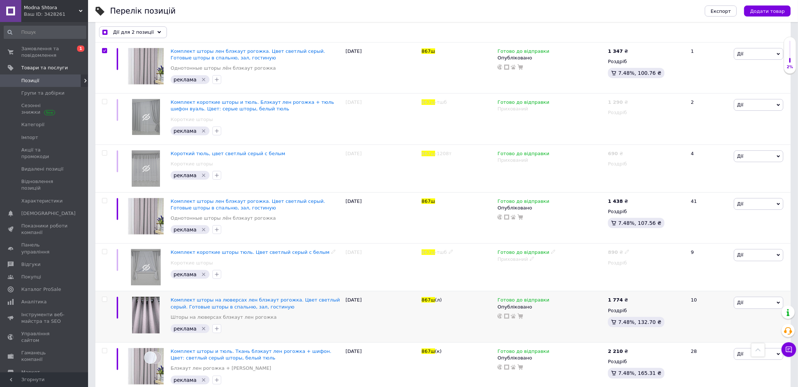
scroll to position [320, 0]
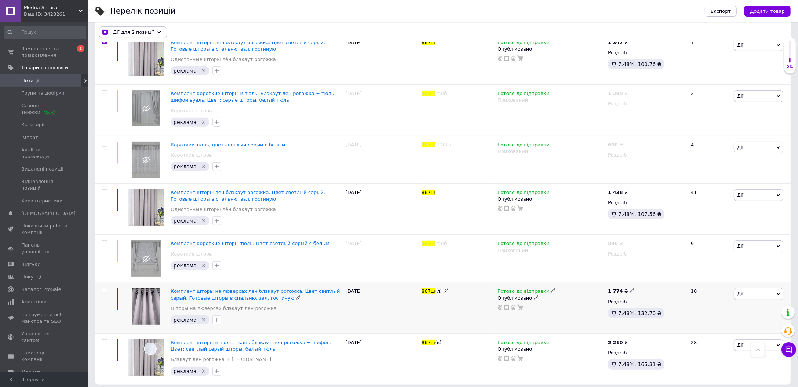
click at [104, 288] on input "checkbox" at bounding box center [104, 290] width 5 height 5
checkbox input "true"
click at [32, 51] on span "Замовлення та повідомлення" at bounding box center [44, 51] width 47 height 13
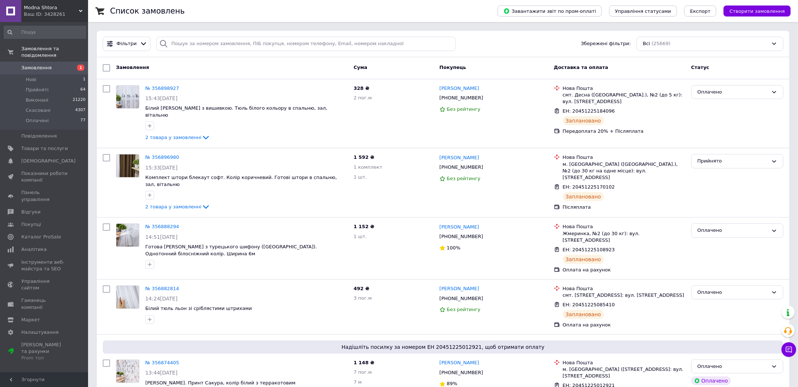
click at [35, 65] on link "Замовлення 1" at bounding box center [45, 68] width 90 height 12
click at [25, 65] on span "Замовлення" at bounding box center [36, 68] width 30 height 7
